Goal: Information Seeking & Learning: Learn about a topic

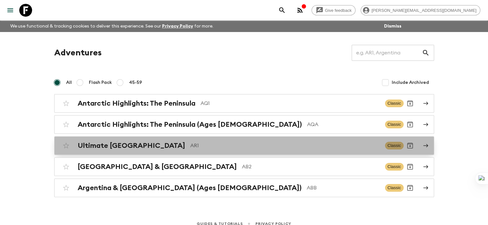
click at [134, 148] on h2 "Ultimate [GEOGRAPHIC_DATA]" at bounding box center [131, 146] width 107 height 8
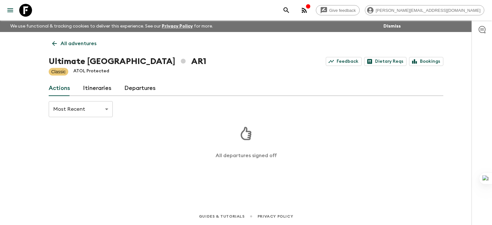
click at [94, 92] on link "Itineraries" at bounding box center [97, 88] width 29 height 15
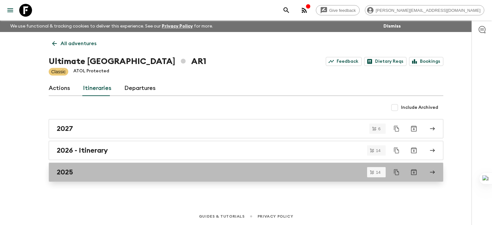
click at [73, 170] on div "2025" at bounding box center [240, 172] width 367 height 8
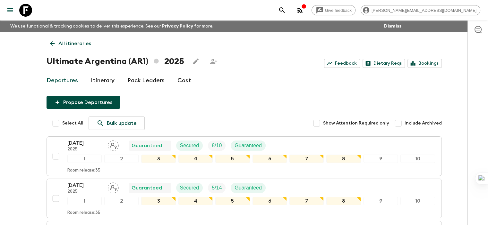
click at [78, 141] on p "[DATE]" at bounding box center [84, 143] width 35 height 8
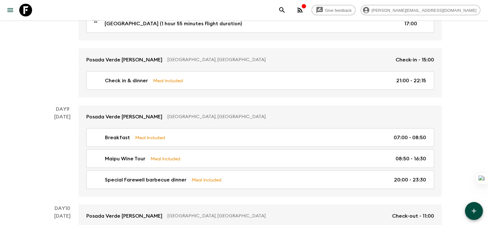
scroll to position [1292, 0]
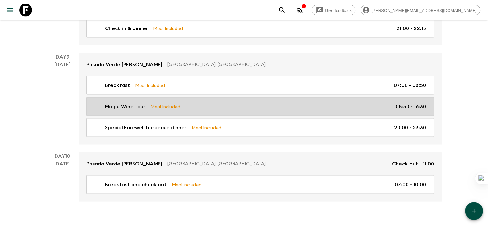
click at [127, 103] on p "Maipu Wine Tour" at bounding box center [125, 107] width 40 height 8
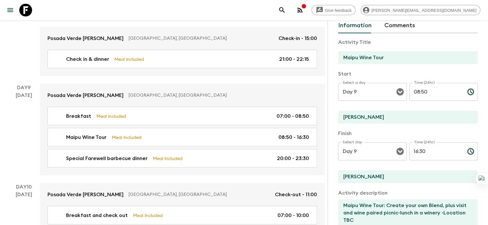
scroll to position [176, 0]
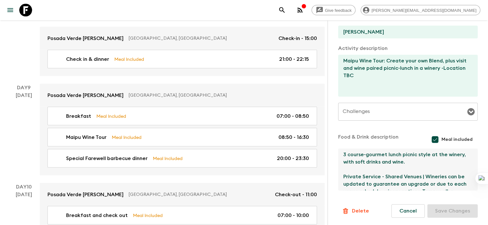
drag, startPoint x: 335, startPoint y: 155, endPoint x: 350, endPoint y: 155, distance: 15.4
click at [350, 155] on textarea "3 course-gourmet lunch picnic style at the winery, with soft drinks and wine. P…" at bounding box center [405, 170] width 134 height 42
drag, startPoint x: 333, startPoint y: 154, endPoint x: 390, endPoint y: 163, distance: 57.4
click at [370, 163] on textarea "3 course-gourmet lunch picnic style at the winery, with soft drinks and wine. P…" at bounding box center [405, 170] width 134 height 42
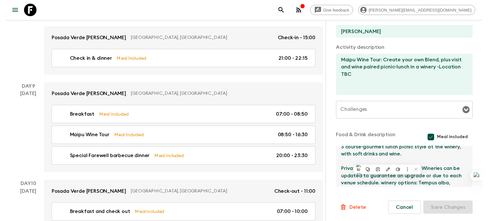
scroll to position [12, 0]
